Goal: Information Seeking & Learning: Check status

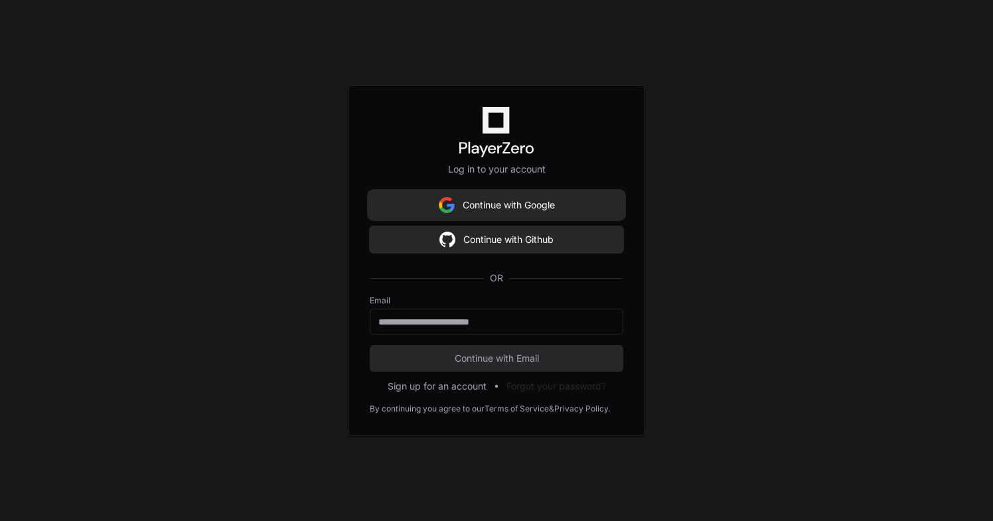
click at [498, 207] on button "Continue with Google" at bounding box center [497, 205] width 254 height 27
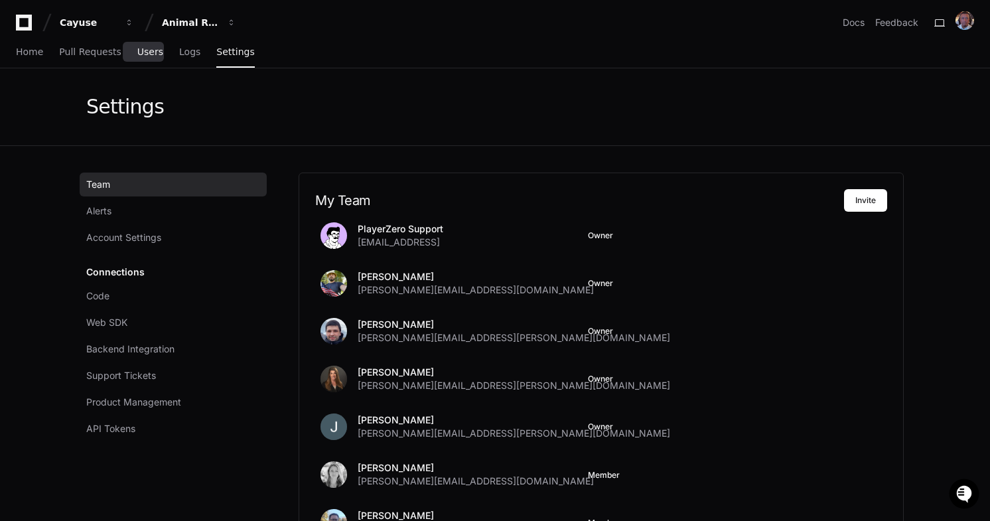
click at [137, 51] on span "Users" at bounding box center [150, 52] width 26 height 8
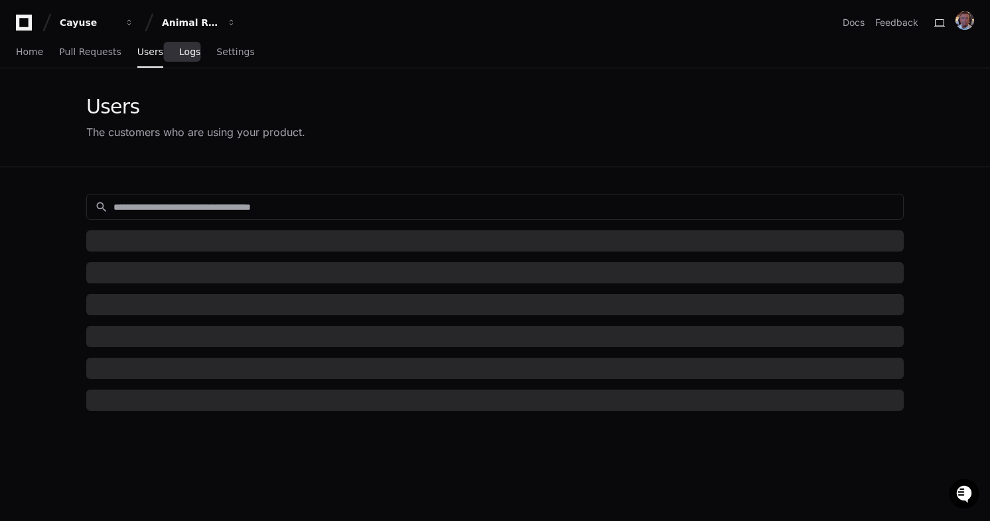
click at [179, 52] on span "Logs" at bounding box center [189, 52] width 21 height 8
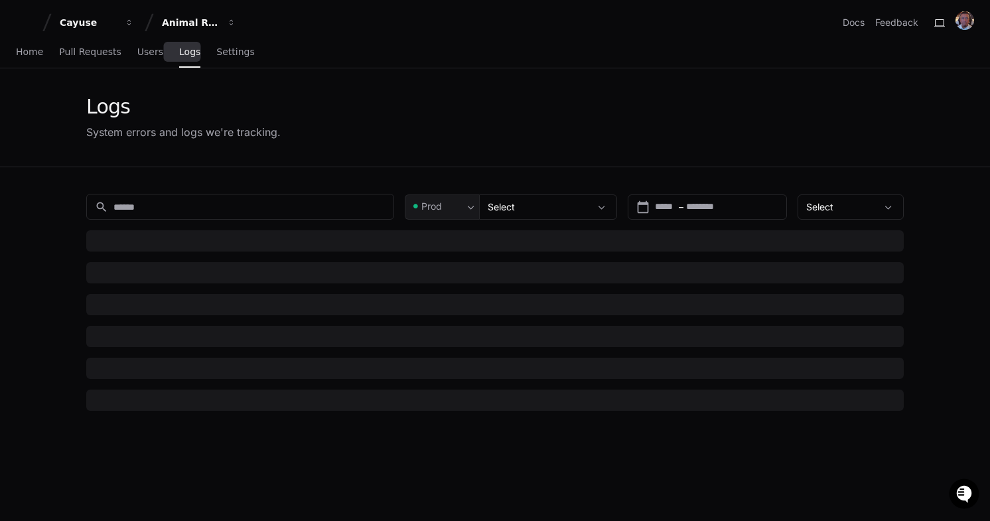
type input "*********"
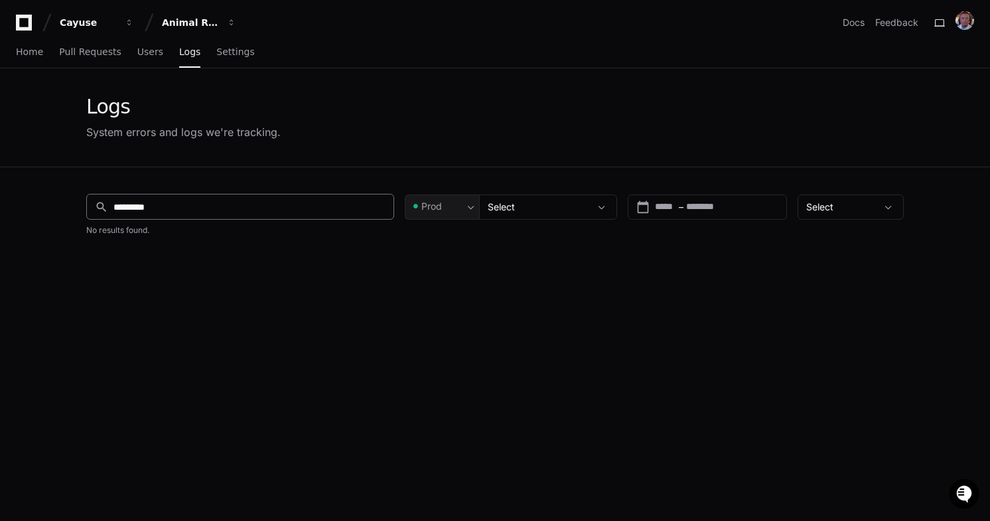
click at [189, 208] on input "*********" at bounding box center [250, 206] width 272 height 13
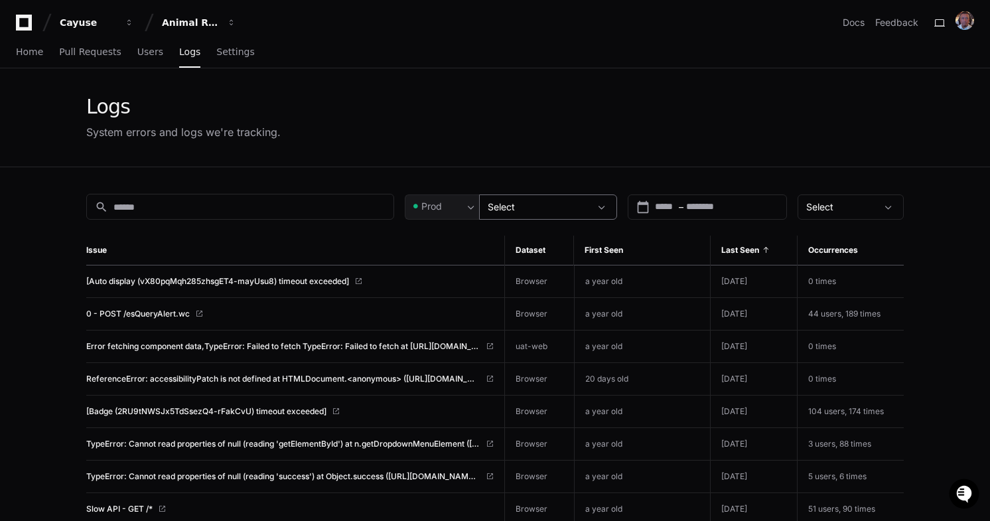
click at [587, 214] on div "Select" at bounding box center [548, 206] width 138 height 25
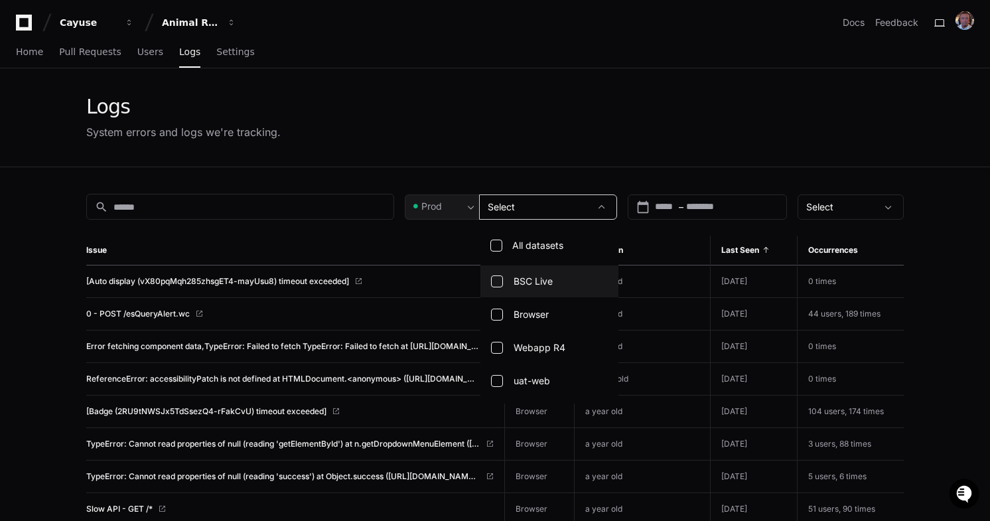
click at [222, 21] on div at bounding box center [495, 260] width 990 height 521
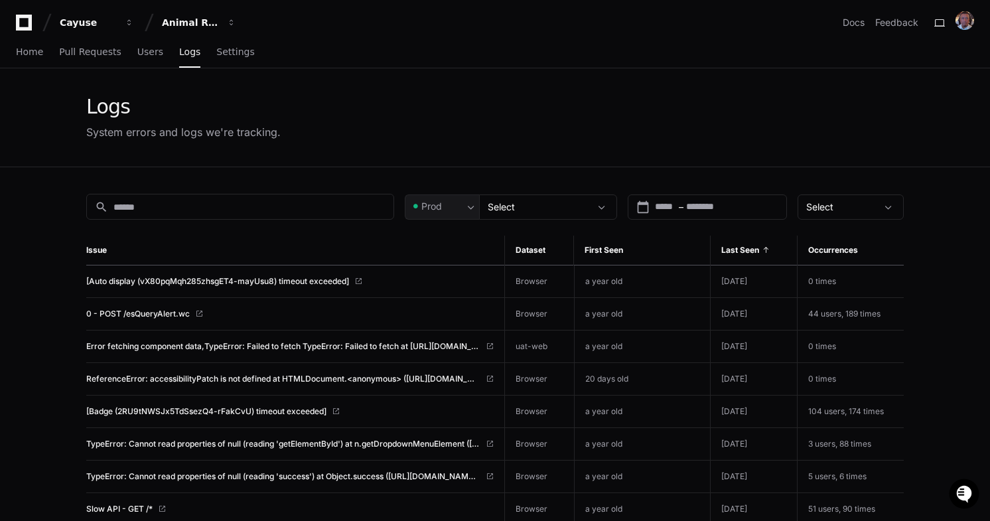
click at [222, 21] on button "Animal Research Suite (R4)" at bounding box center [199, 23] width 85 height 24
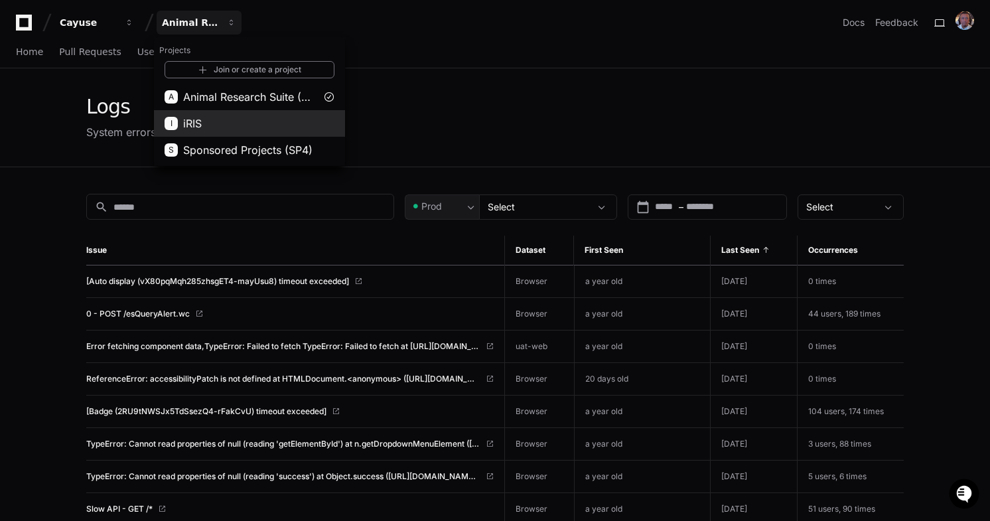
click at [209, 117] on button "I iRIS" at bounding box center [249, 123] width 191 height 27
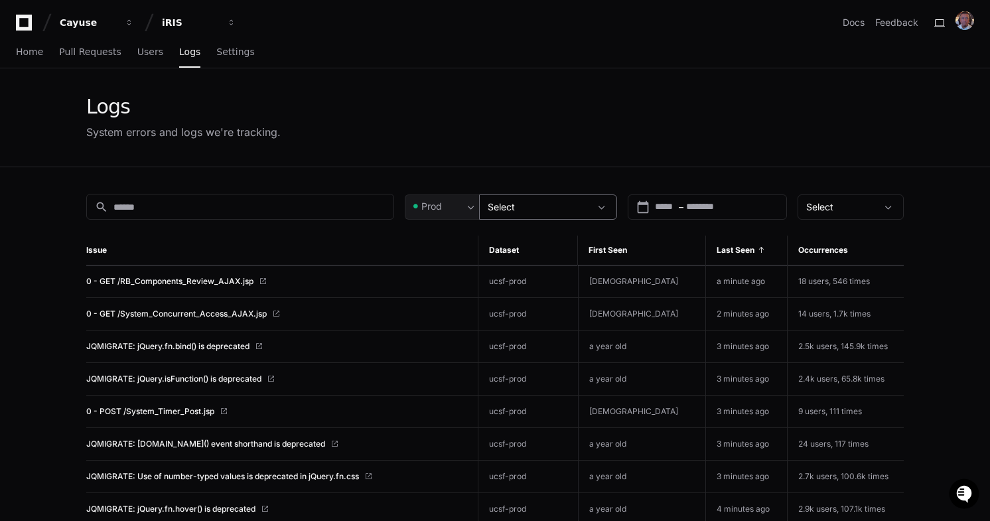
click at [596, 212] on div at bounding box center [603, 206] width 27 height 13
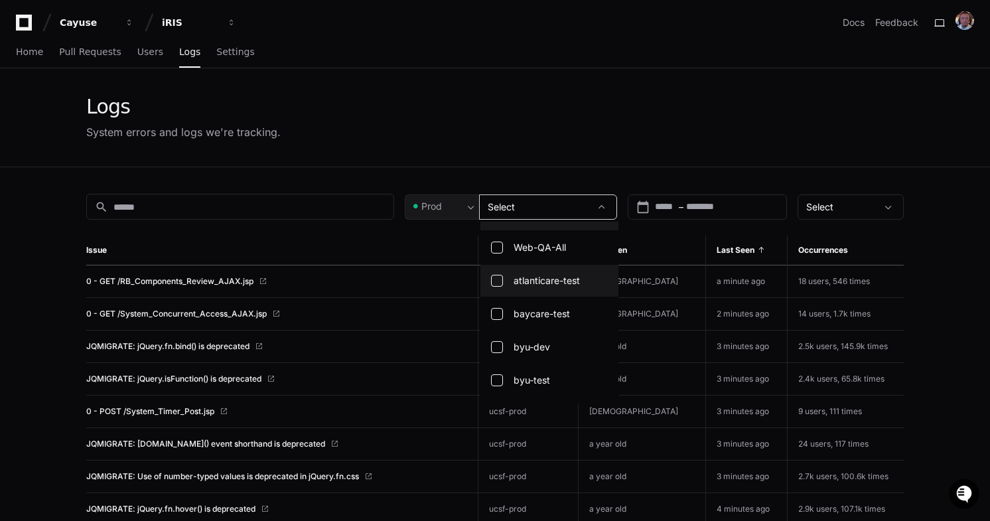
scroll to position [70, 0]
click at [500, 244] on mat-pseudo-checkbox at bounding box center [497, 244] width 12 height 12
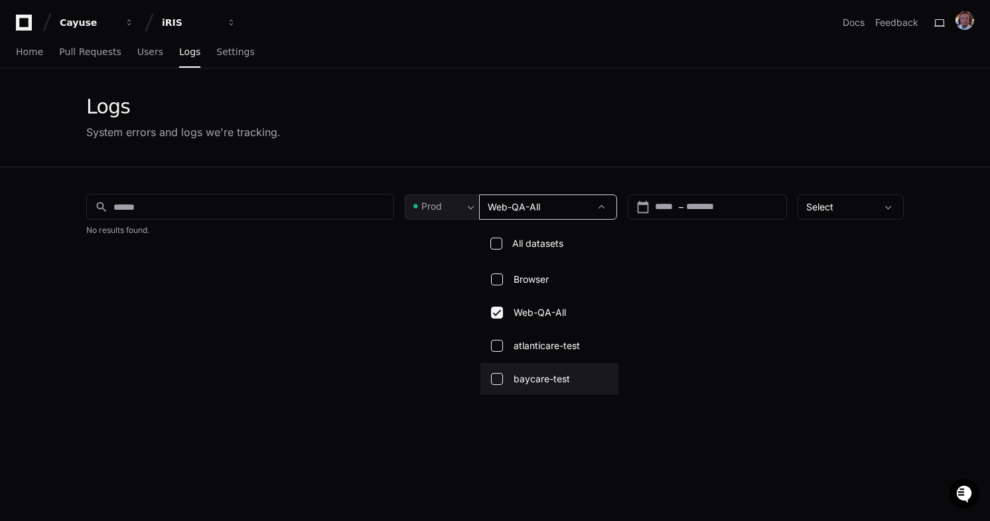
scroll to position [0, 0]
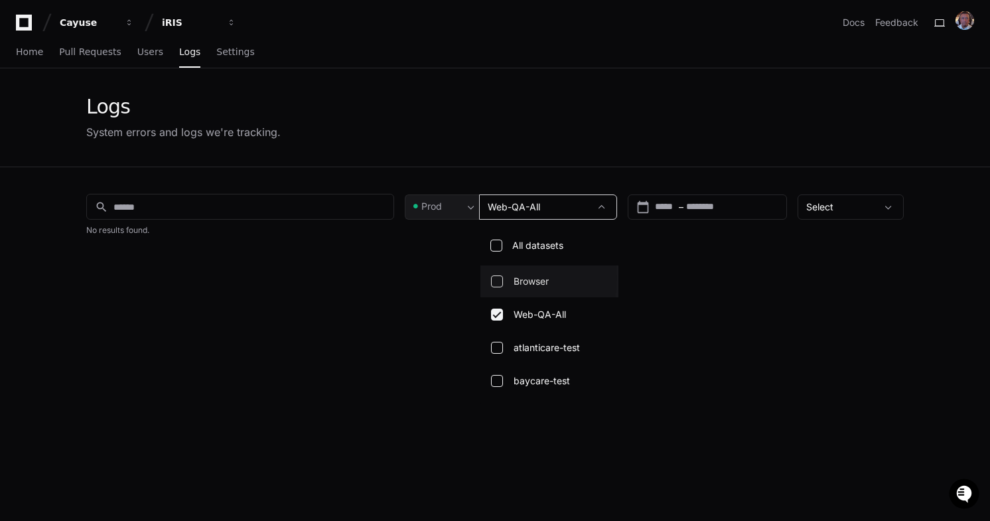
click at [501, 278] on mat-pseudo-checkbox at bounding box center [497, 281] width 12 height 12
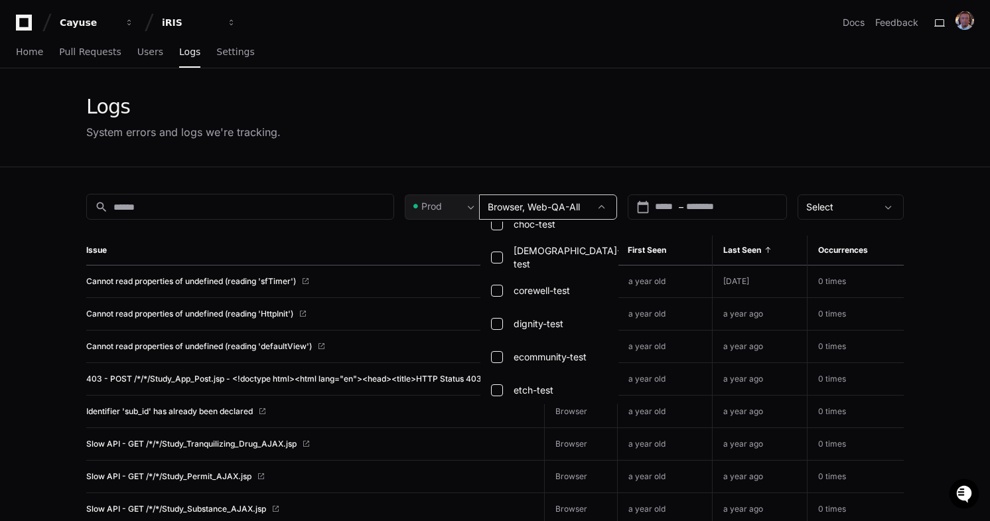
scroll to position [358, 0]
click at [376, 230] on div at bounding box center [495, 260] width 990 height 521
